Goal: Information Seeking & Learning: Check status

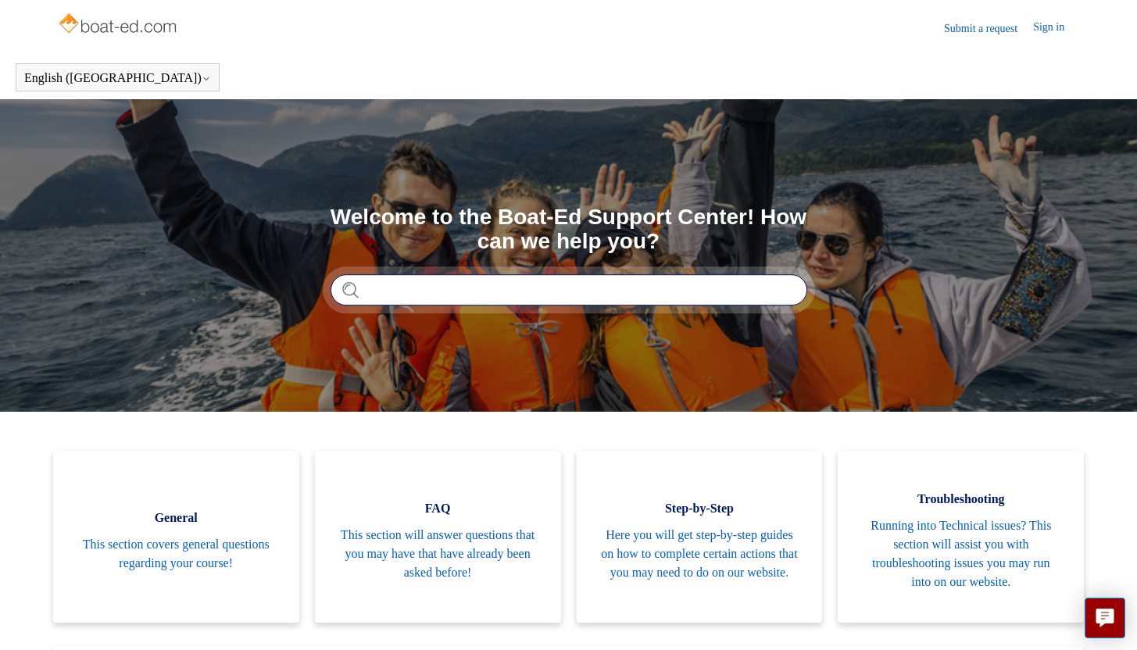
click at [460, 285] on input "Search" at bounding box center [568, 289] width 477 height 31
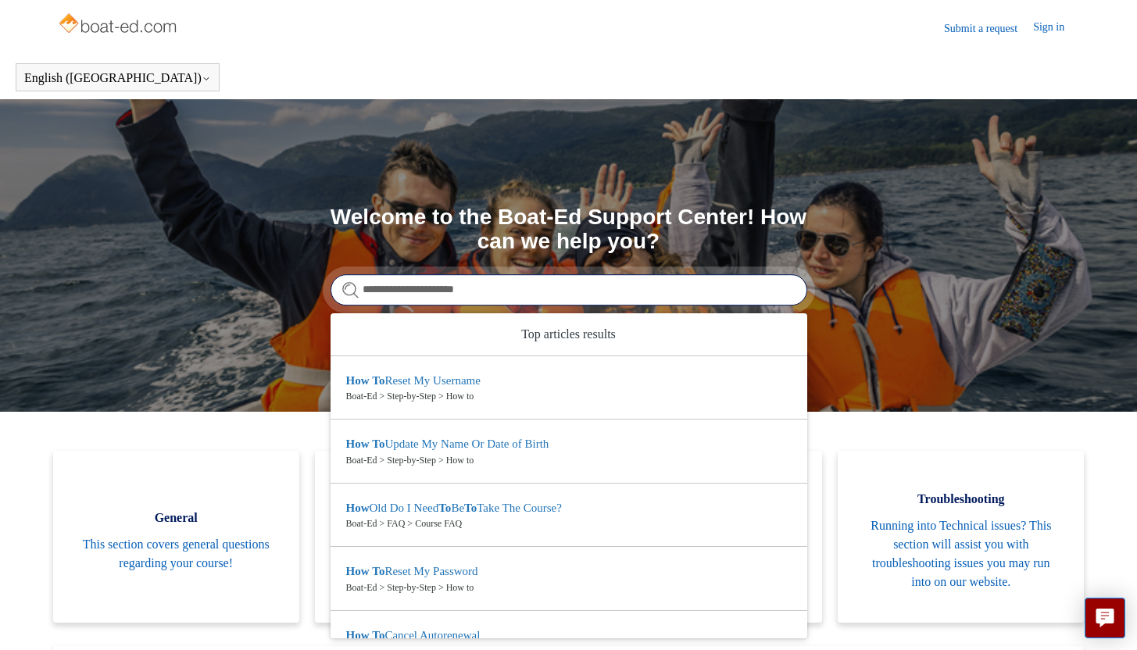
type input "**********"
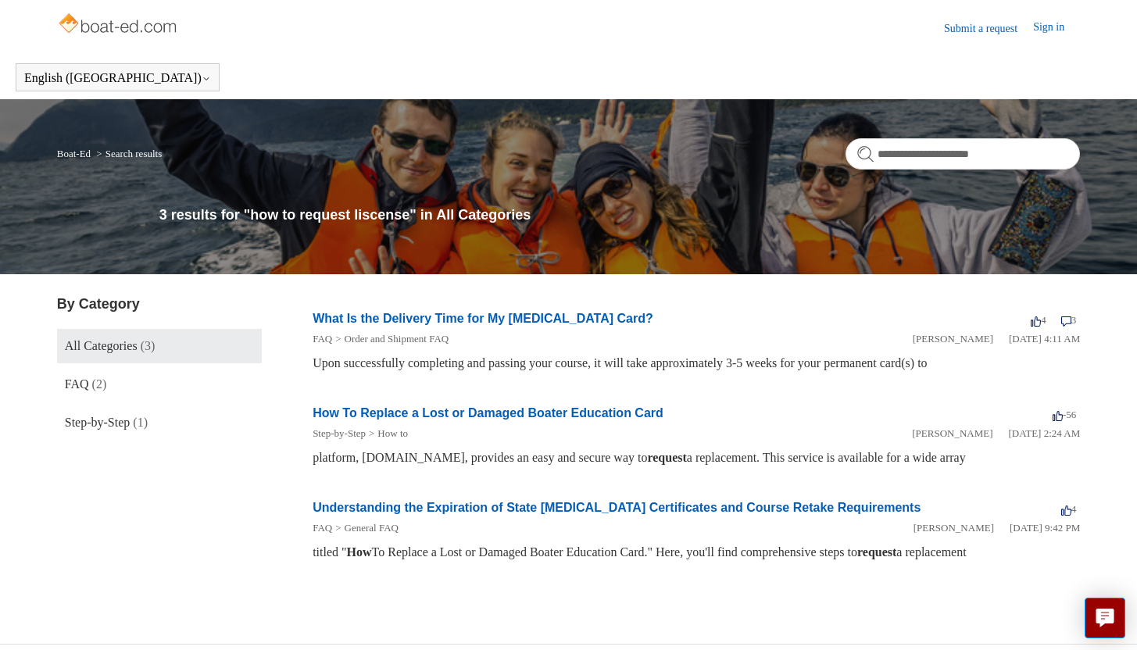
click at [487, 320] on link "What Is the Delivery Time for My [MEDICAL_DATA] Card?" at bounding box center [483, 318] width 341 height 13
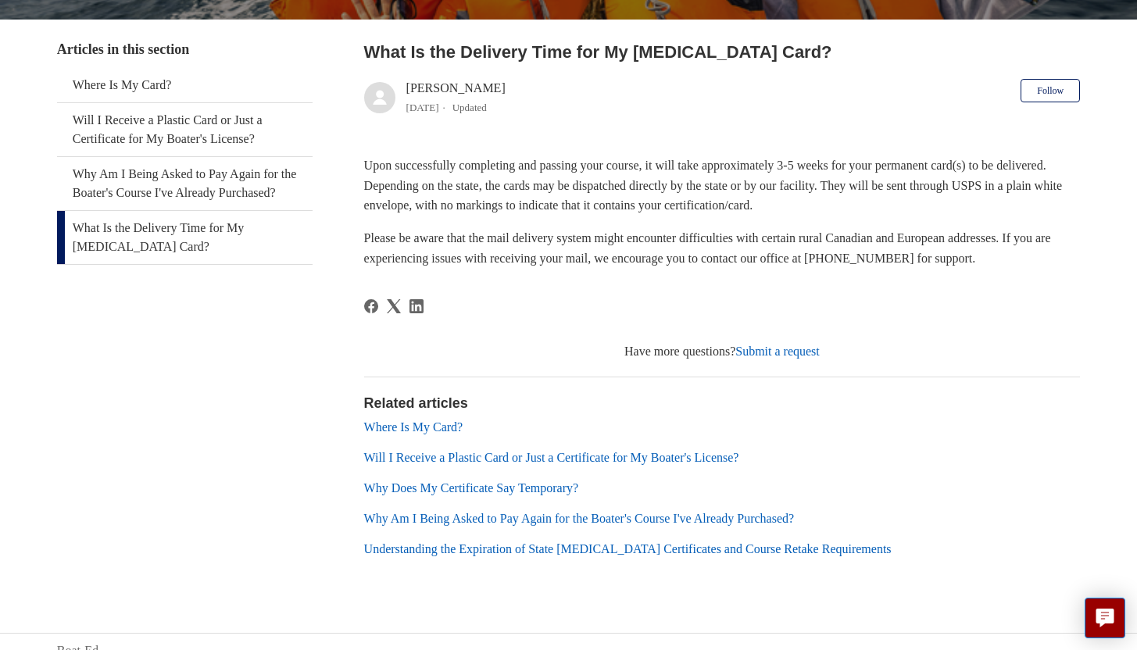
scroll to position [282, 0]
